Goal: Communication & Community: Answer question/provide support

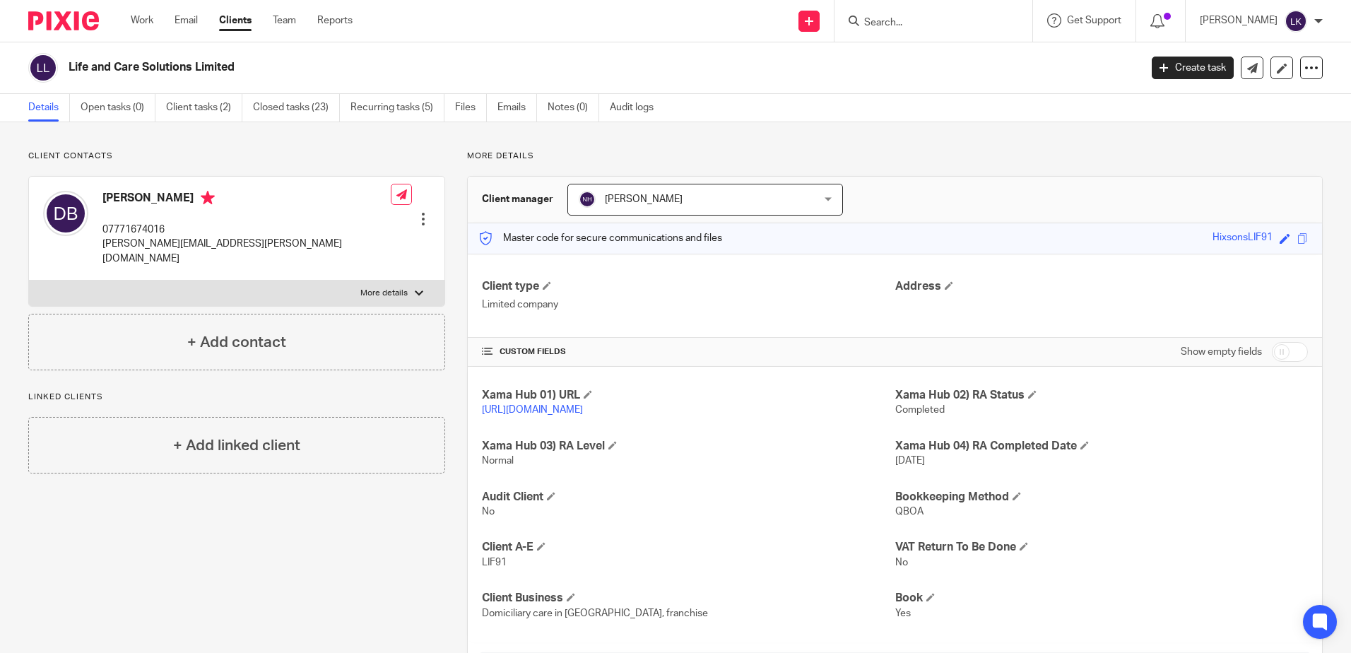
click at [884, 19] on input "Search" at bounding box center [926, 23] width 127 height 13
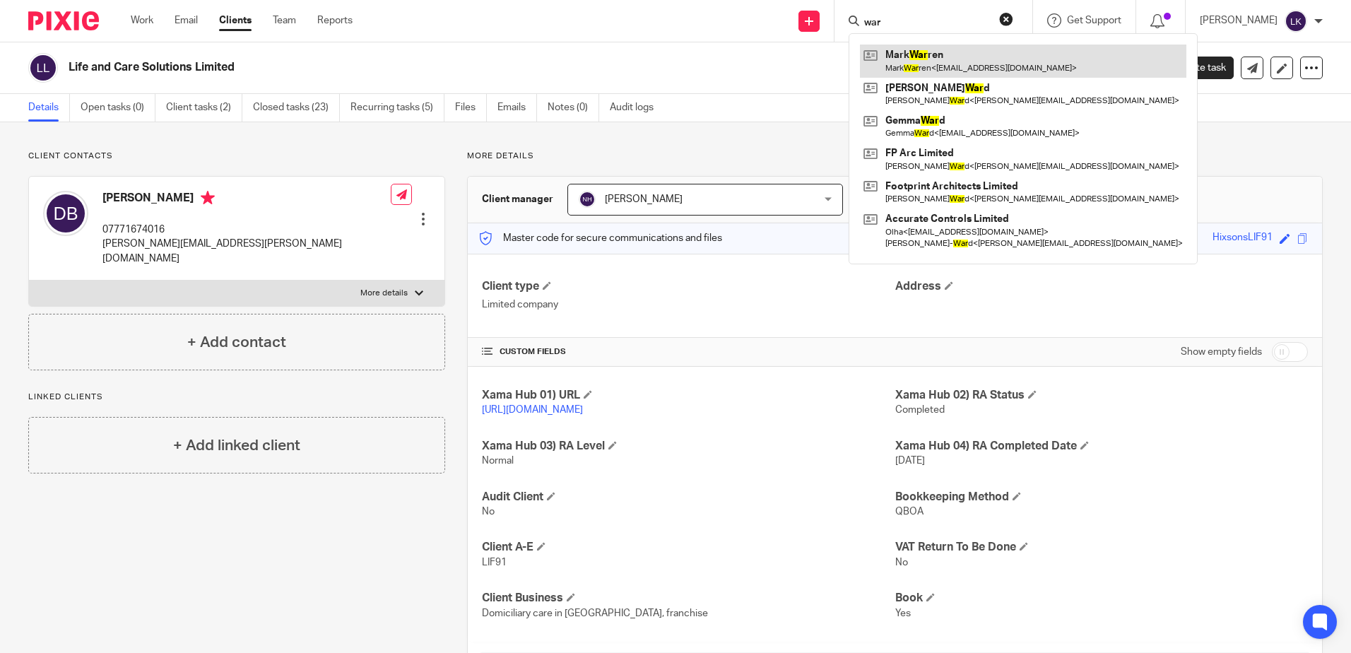
type input "war"
click at [936, 60] on link at bounding box center [1023, 61] width 327 height 33
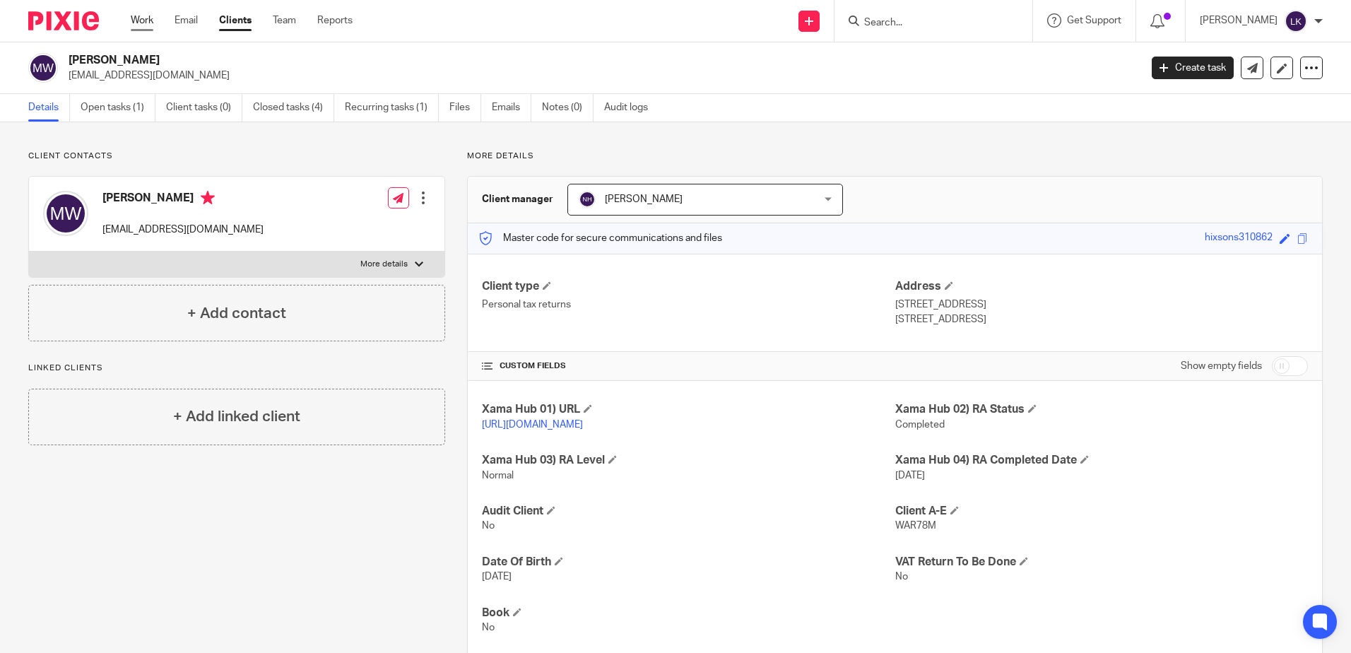
click at [141, 14] on link "Work" at bounding box center [142, 20] width 23 height 14
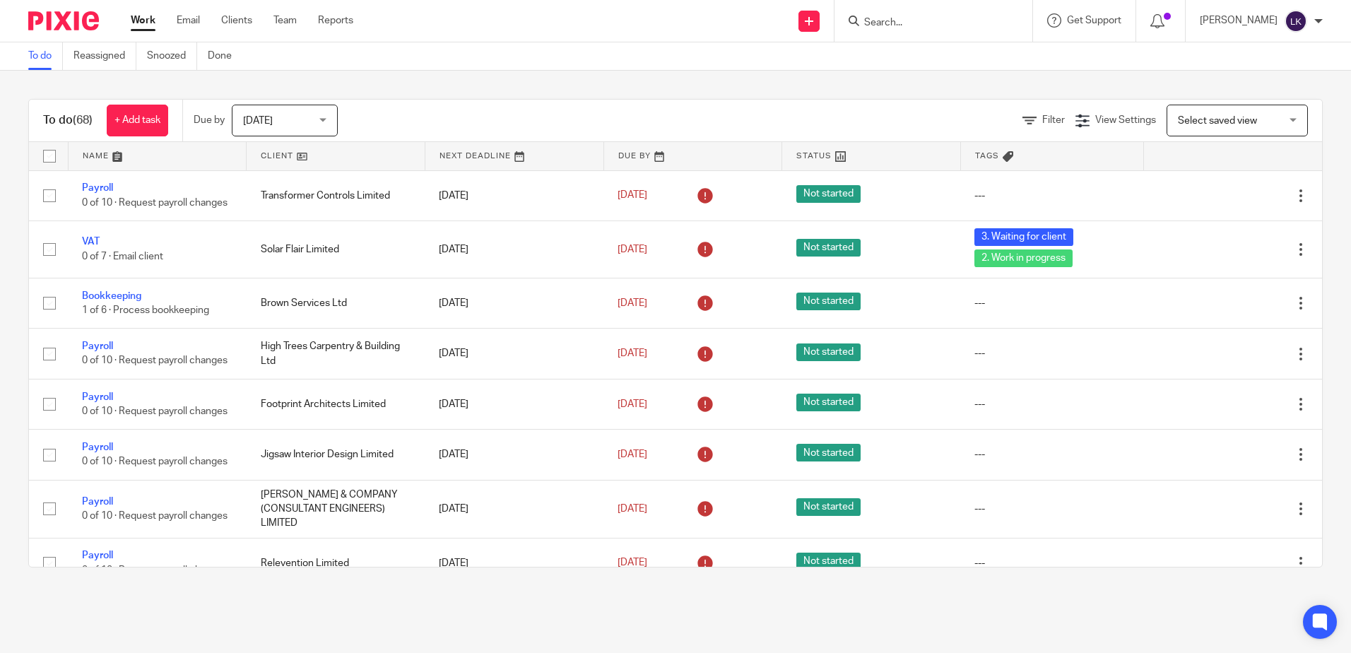
click at [870, 17] on input "Search" at bounding box center [926, 23] width 127 height 13
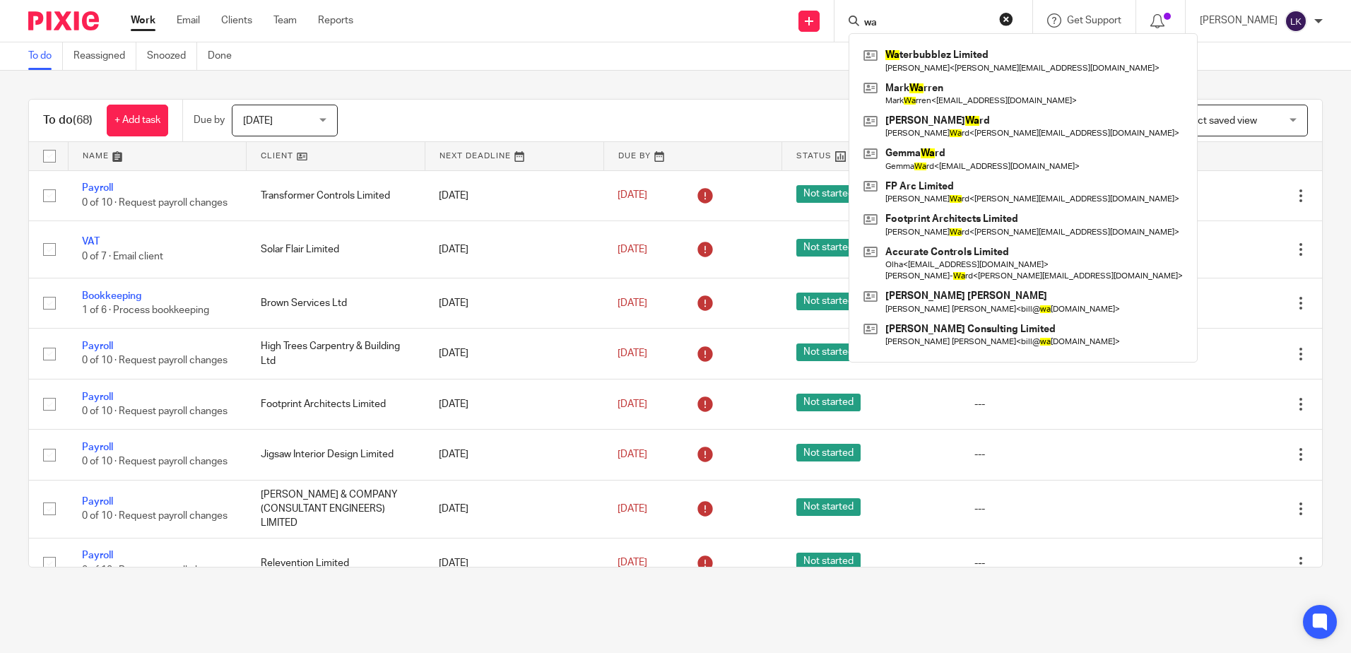
type input "wa"
click at [685, 24] on div "Send new email Create task Add client Request signature wa Wa terbubblez Limite…" at bounding box center [863, 21] width 977 height 42
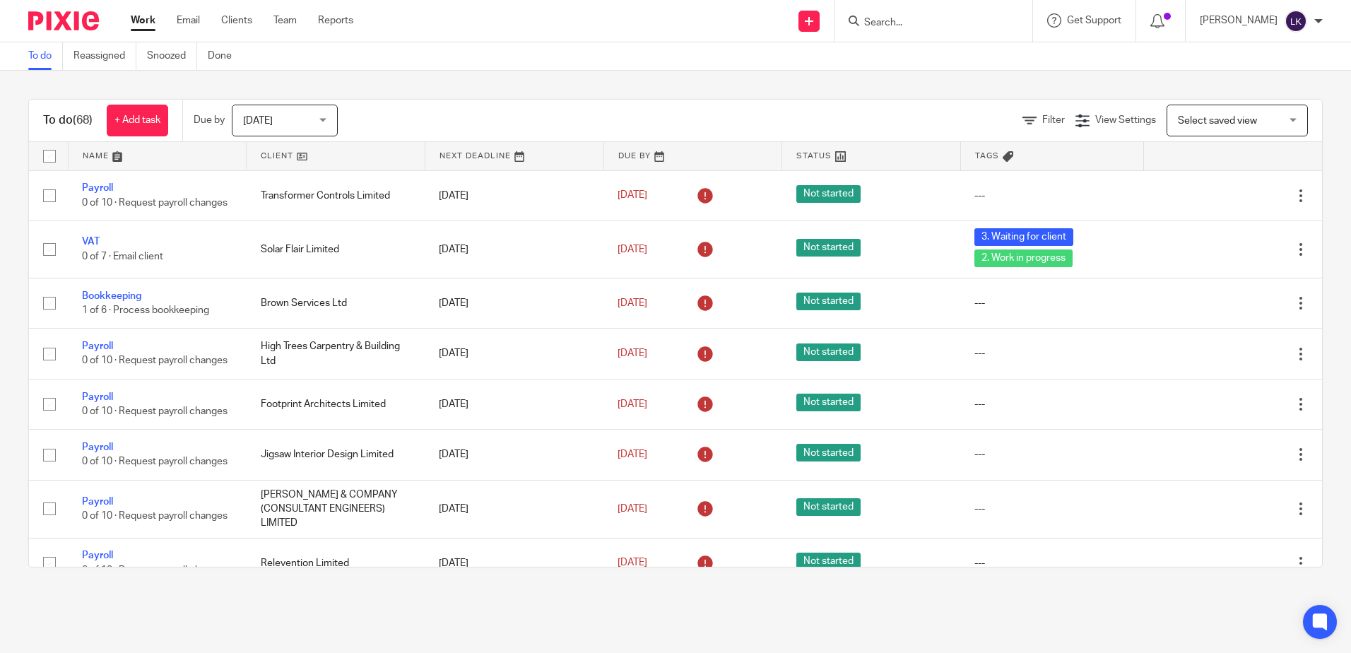
click at [694, 81] on div "To do (68) + Add task Due by Today Today Today Tomorrow This week Next week Thi…" at bounding box center [675, 333] width 1351 height 525
drag, startPoint x: 891, startPoint y: 21, endPoint x: 888, endPoint y: 28, distance: 7.6
click at [888, 28] on input "Search" at bounding box center [926, 23] width 127 height 13
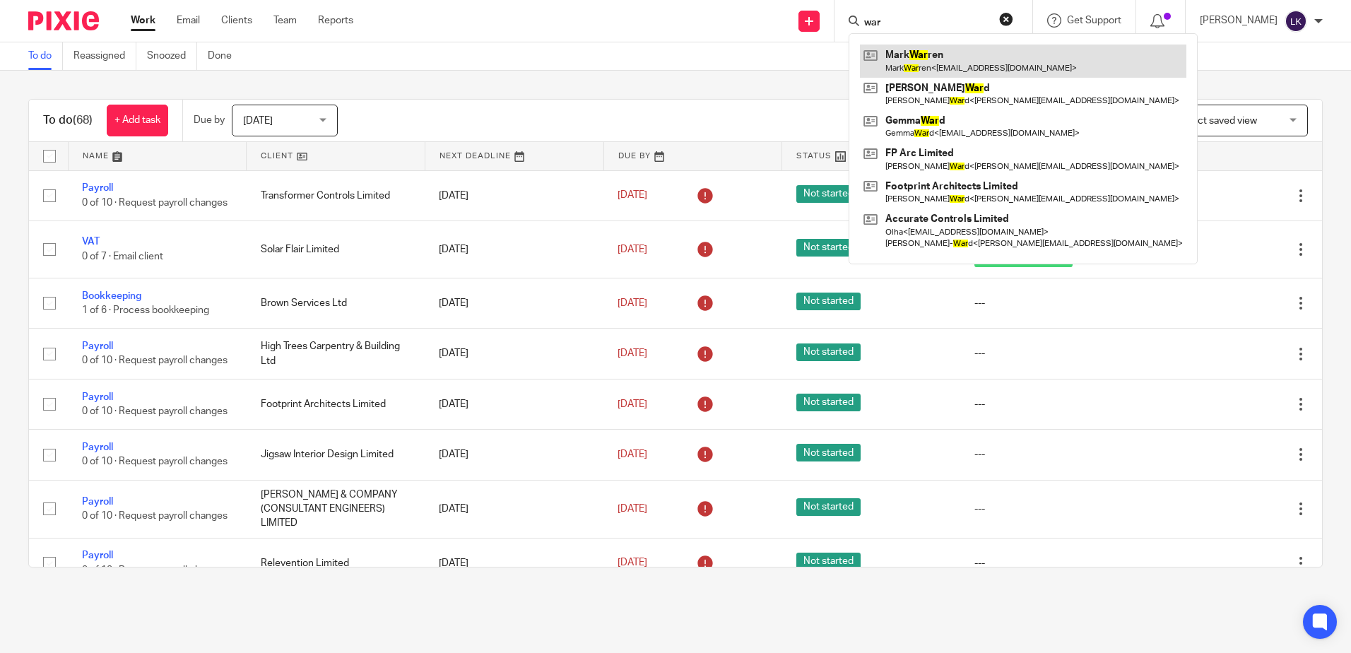
type input "war"
click at [920, 53] on link at bounding box center [1023, 61] width 327 height 33
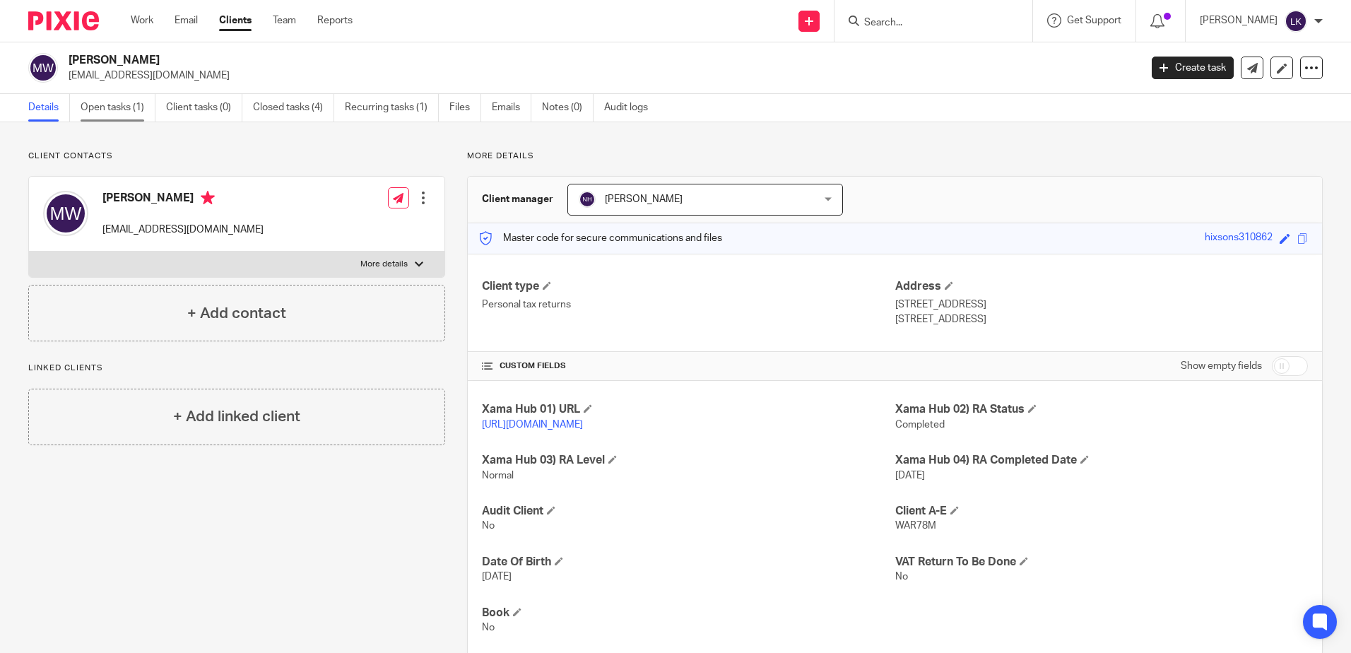
click at [104, 102] on link "Open tasks (1)" at bounding box center [118, 108] width 75 height 28
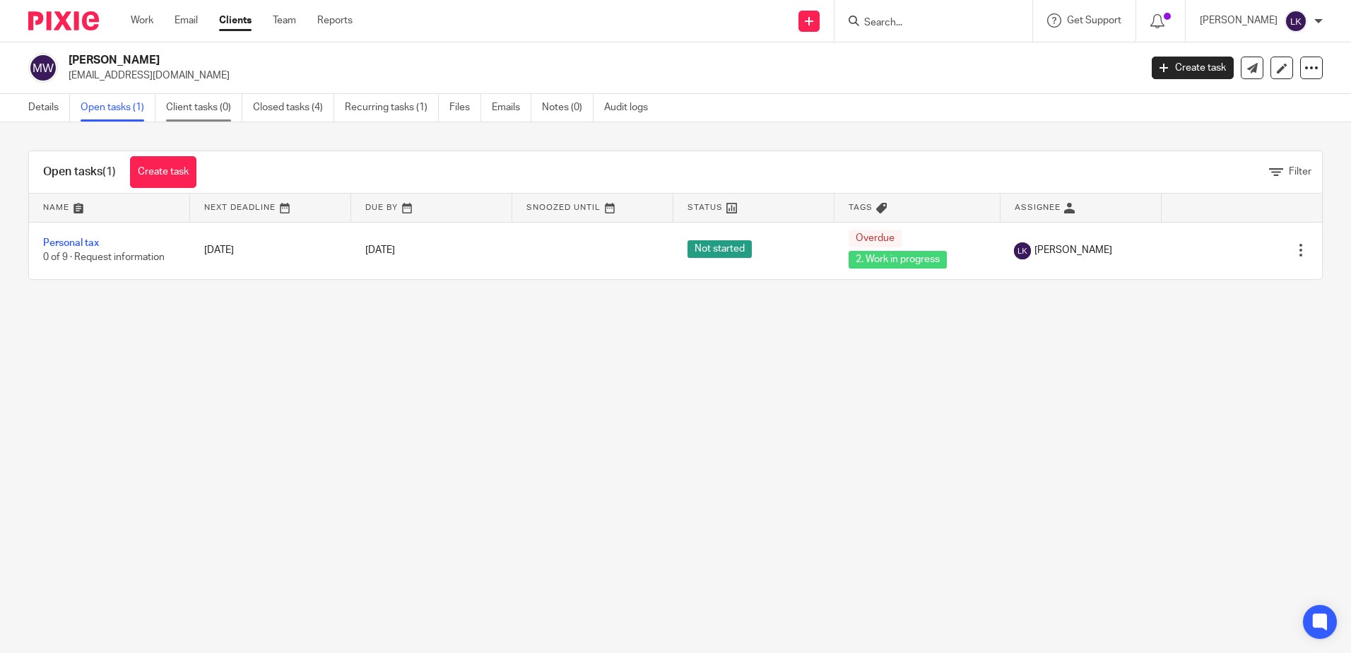
click at [190, 105] on link "Client tasks (0)" at bounding box center [204, 108] width 76 height 28
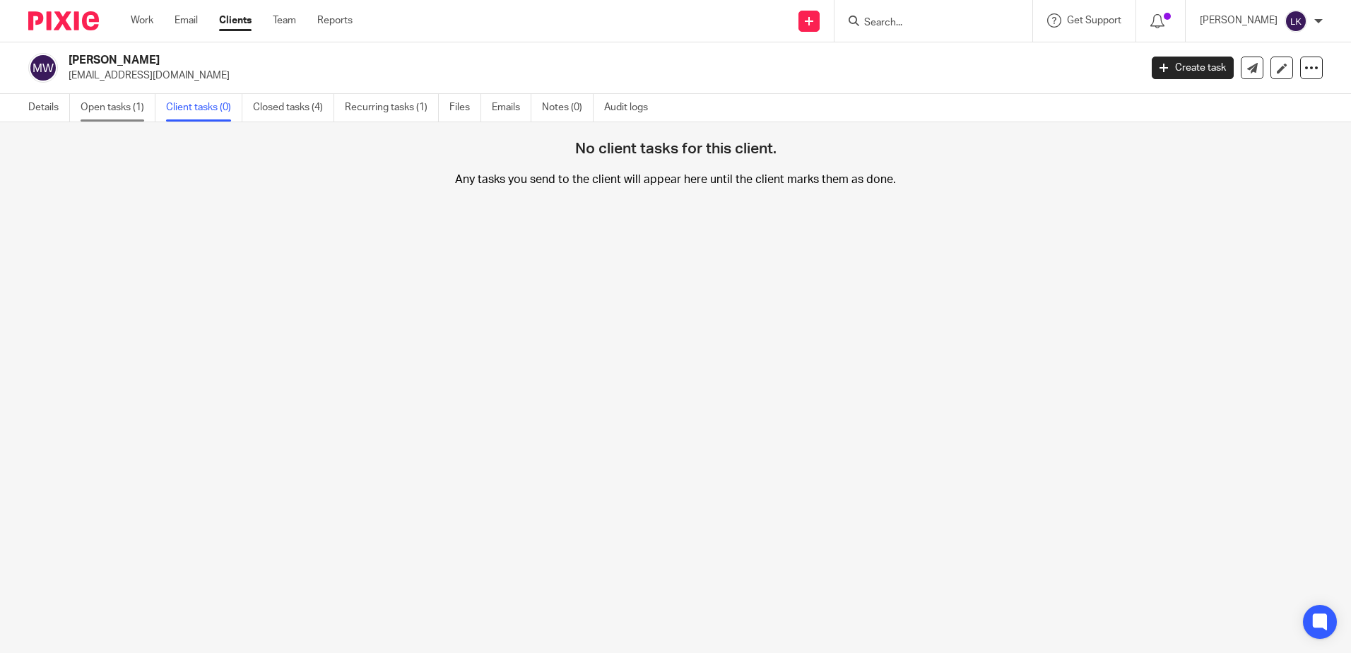
click at [111, 105] on link "Open tasks (1)" at bounding box center [118, 108] width 75 height 28
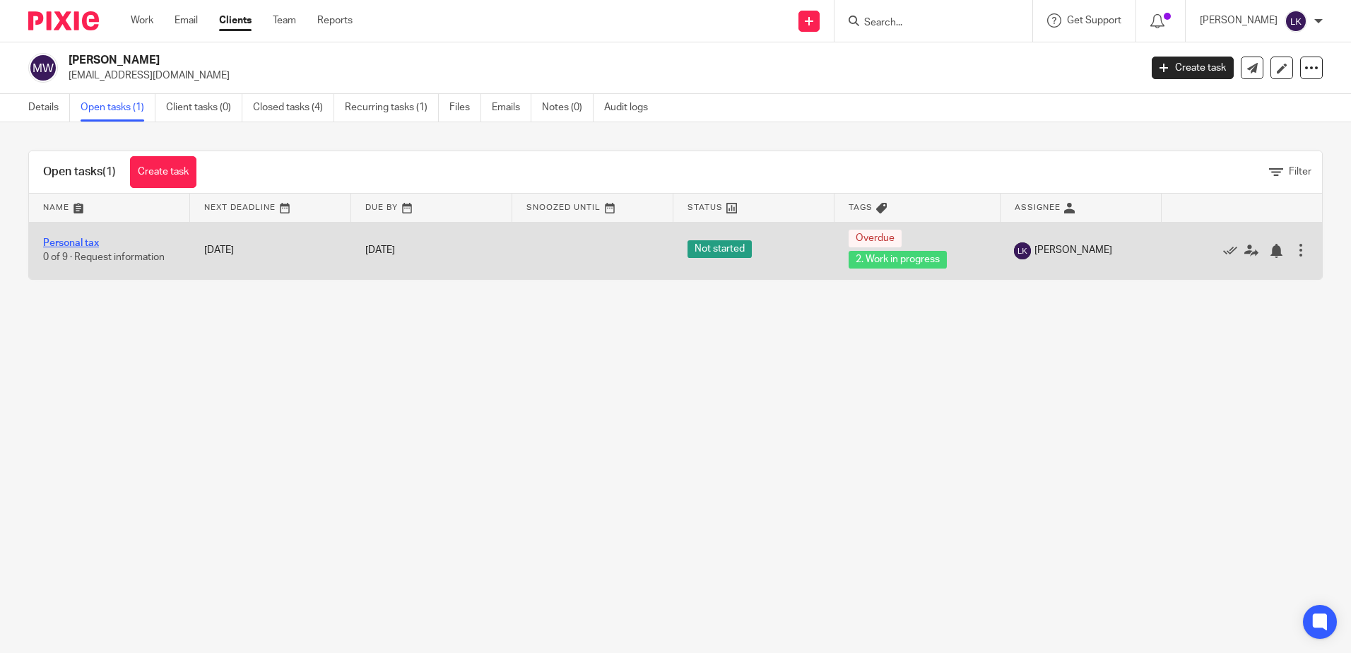
click at [79, 242] on link "Personal tax" at bounding box center [71, 243] width 56 height 10
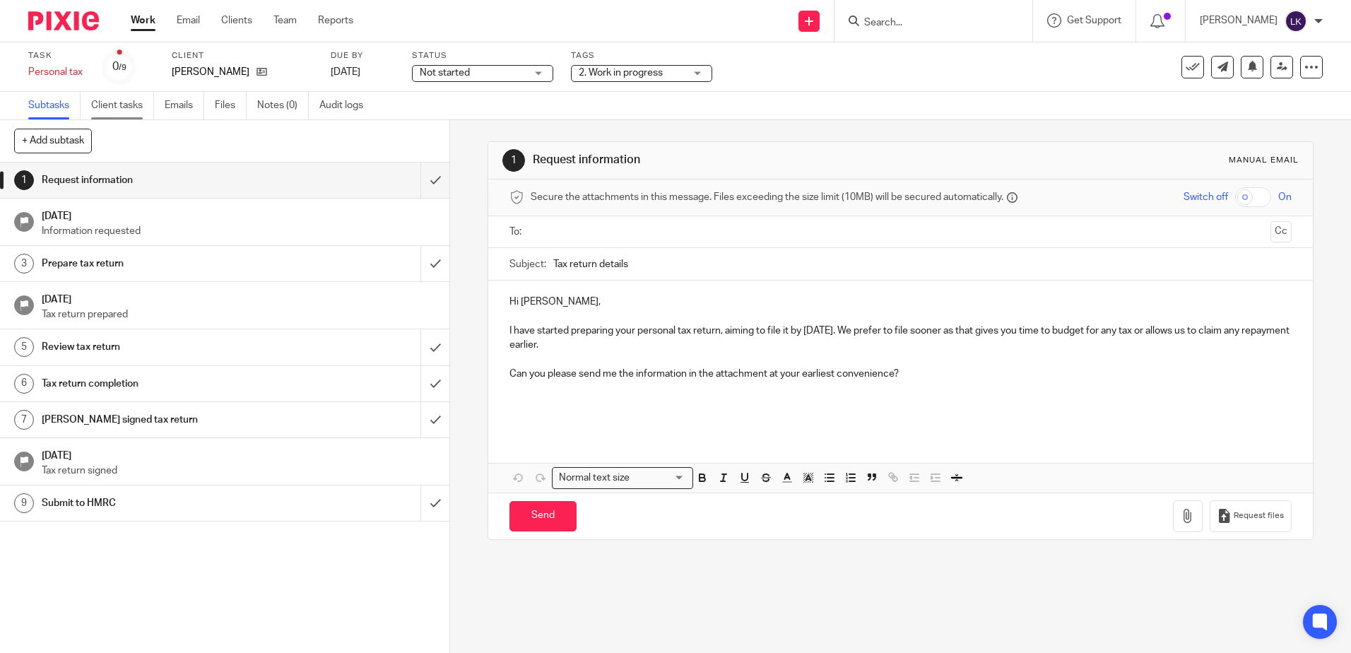
click at [118, 104] on link "Client tasks" at bounding box center [122, 106] width 63 height 28
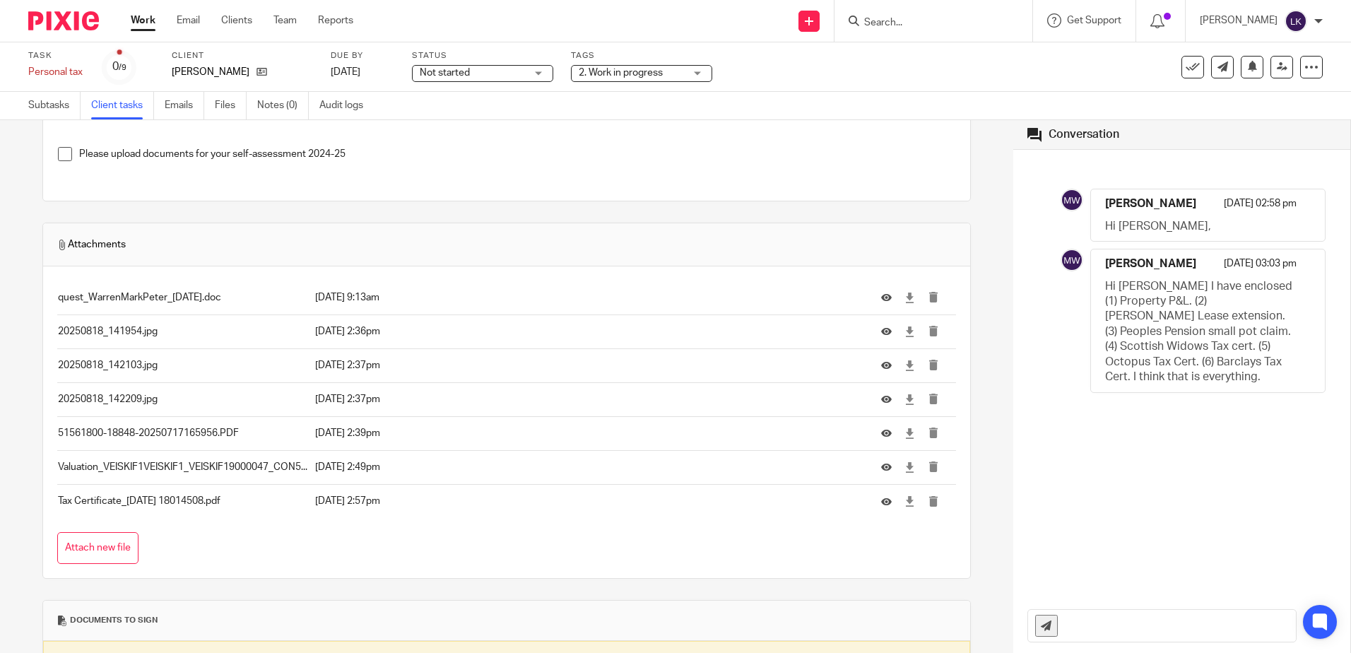
scroll to position [58, 0]
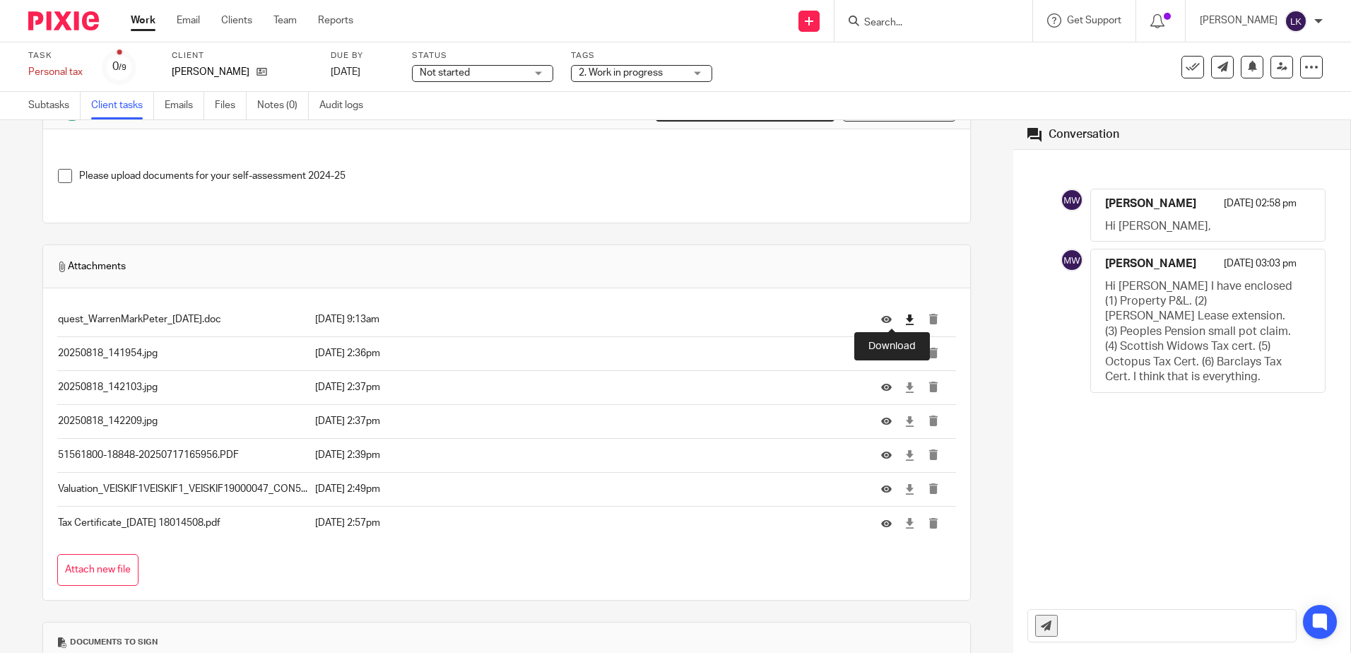
click at [905, 317] on icon at bounding box center [910, 320] width 11 height 11
click at [905, 352] on icon at bounding box center [910, 353] width 11 height 11
click at [905, 385] on icon at bounding box center [910, 387] width 11 height 11
click at [905, 418] on icon at bounding box center [910, 421] width 11 height 11
click at [905, 452] on icon at bounding box center [910, 455] width 11 height 11
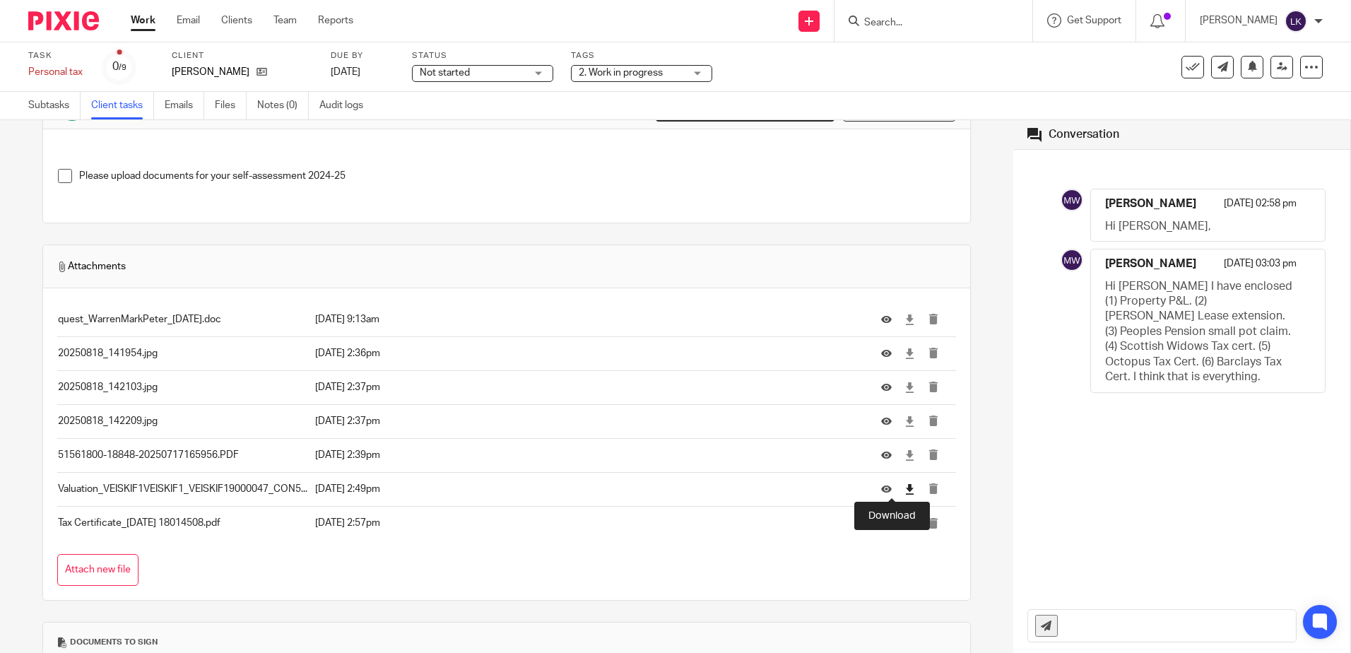
click at [905, 487] on icon at bounding box center [910, 489] width 11 height 11
click at [905, 521] on icon at bounding box center [910, 523] width 11 height 11
click at [973, 587] on div "Task list · Mark as done by the client on 18 Aug at 03:03 pm Send to client Sen…" at bounding box center [507, 386] width 1014 height 533
click at [1076, 628] on input "text" at bounding box center [1180, 626] width 231 height 32
click at [1065, 624] on input "jHello Warren, Thank you" at bounding box center [1180, 626] width 231 height 32
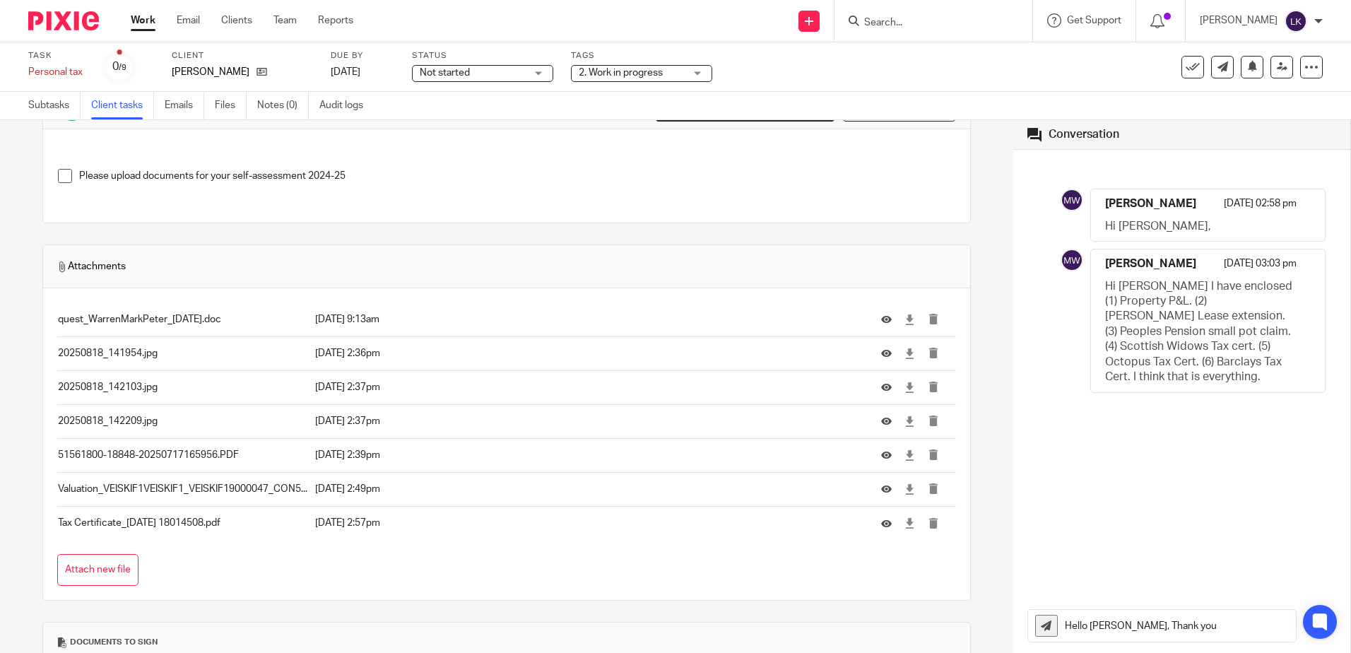
click at [1114, 623] on input "Hello Warren, Thank you" at bounding box center [1180, 626] width 231 height 32
click at [1173, 635] on input "Hello Mark, Thank you" at bounding box center [1180, 626] width 231 height 32
click at [1207, 624] on input "Hello Mark, Thank you for the attachments. I will review everything and will le…" at bounding box center [1180, 626] width 231 height 32
click at [1226, 630] on input "Hello Mark, Thank you for the attachments. I will review everything and will le…" at bounding box center [1180, 626] width 231 height 32
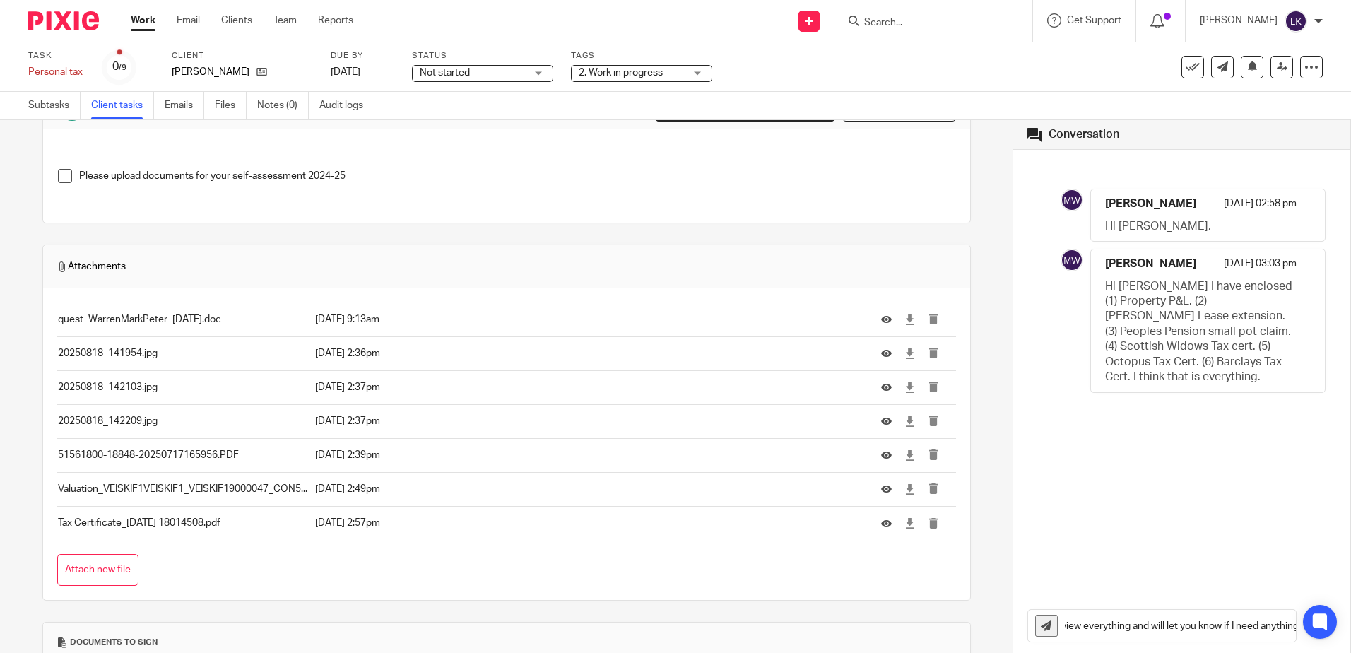
click at [1269, 625] on input "Hello Mark, Thank you for the attachments. I will review everything and will le…" at bounding box center [1180, 626] width 231 height 32
type input "Hello Mark, Thank you for the attachments. I will review everything and will le…"
click at [1041, 622] on icon at bounding box center [1046, 626] width 11 height 11
